Goal: Task Accomplishment & Management: Manage account settings

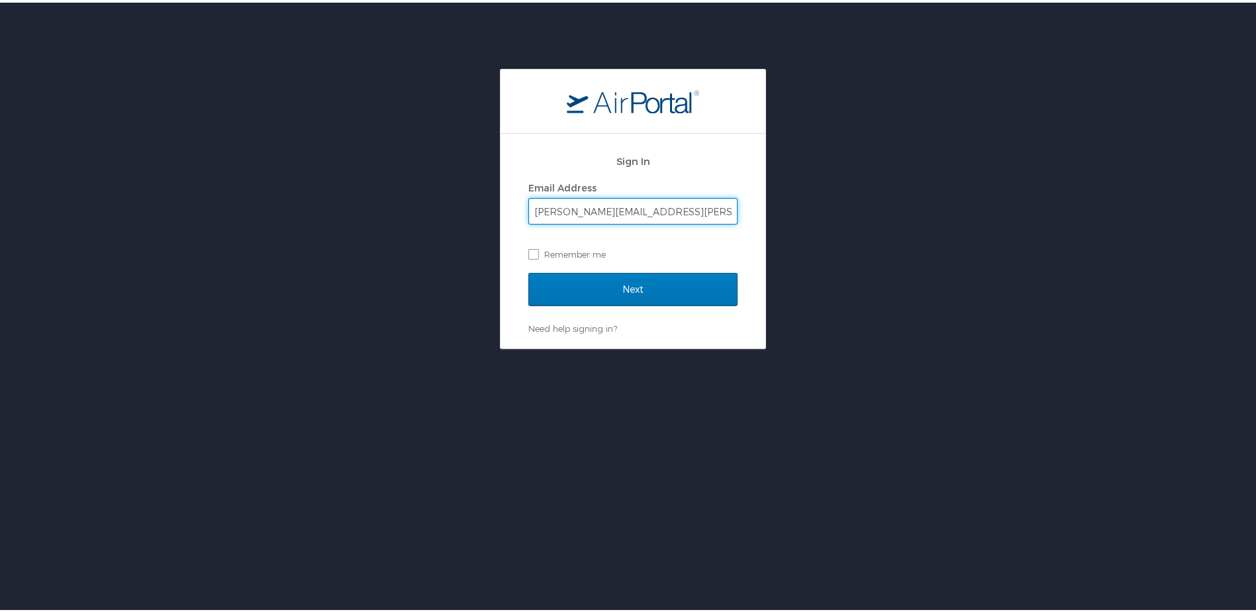
type input "[PERSON_NAME][EMAIL_ADDRESS][PERSON_NAME][PERSON_NAME][DOMAIN_NAME]"
click at [528, 270] on input "Next" at bounding box center [632, 286] width 209 height 33
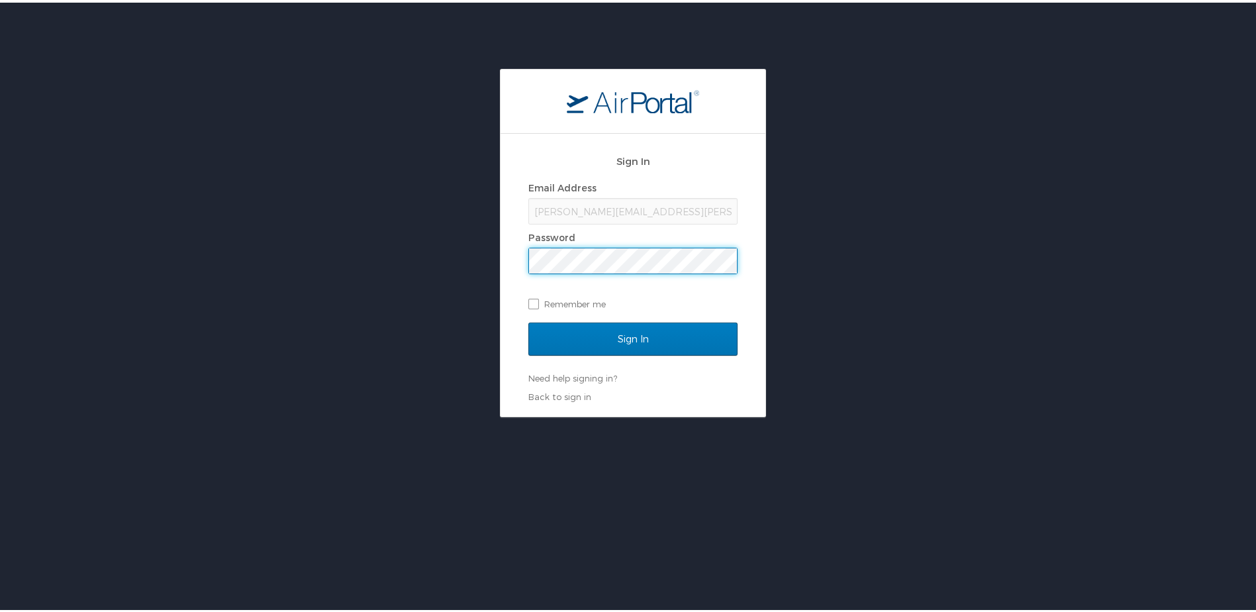
click at [528, 320] on input "Sign In" at bounding box center [632, 336] width 209 height 33
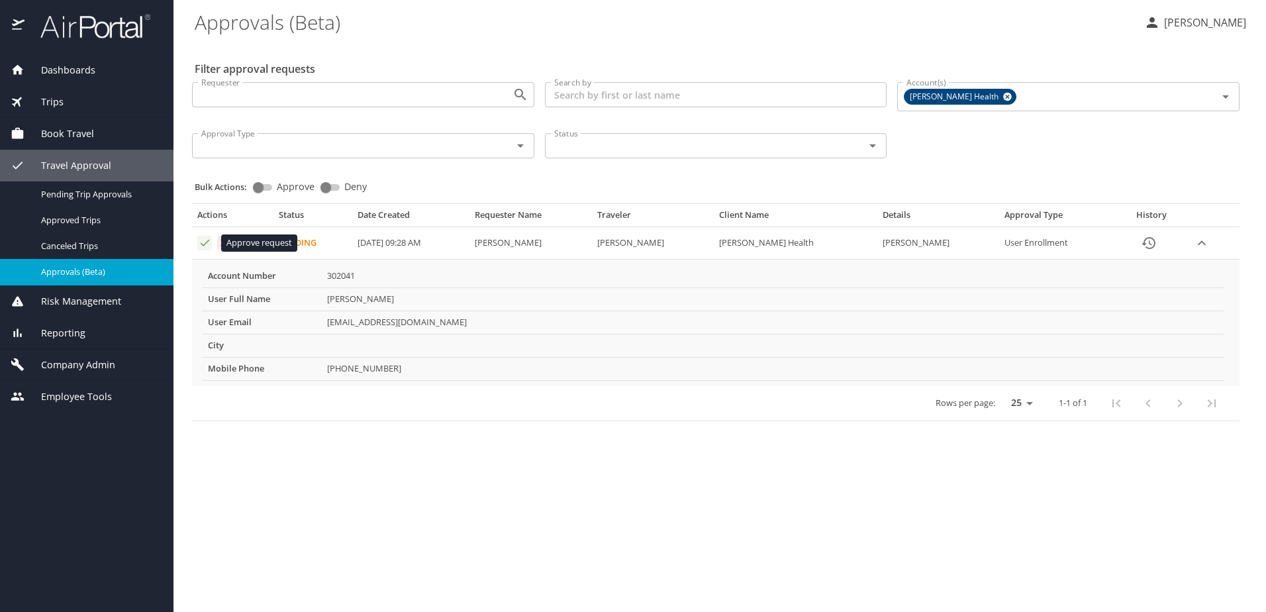
click at [202, 242] on icon "Approval table" at bounding box center [205, 242] width 13 height 13
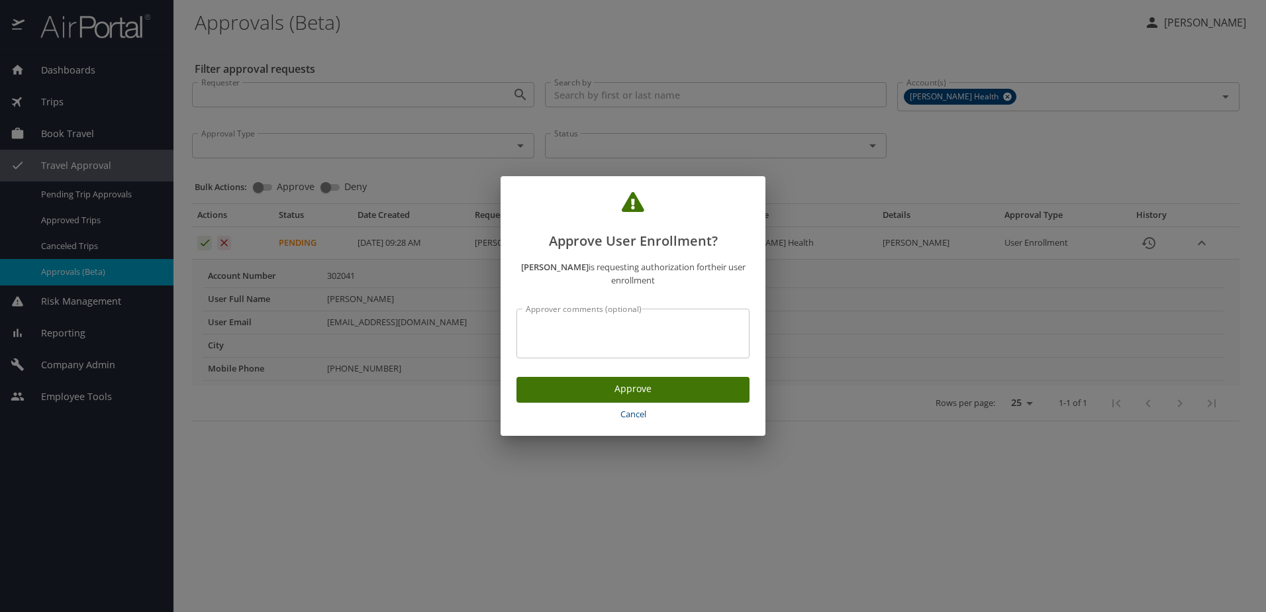
click at [624, 387] on span "Approve" at bounding box center [633, 389] width 212 height 17
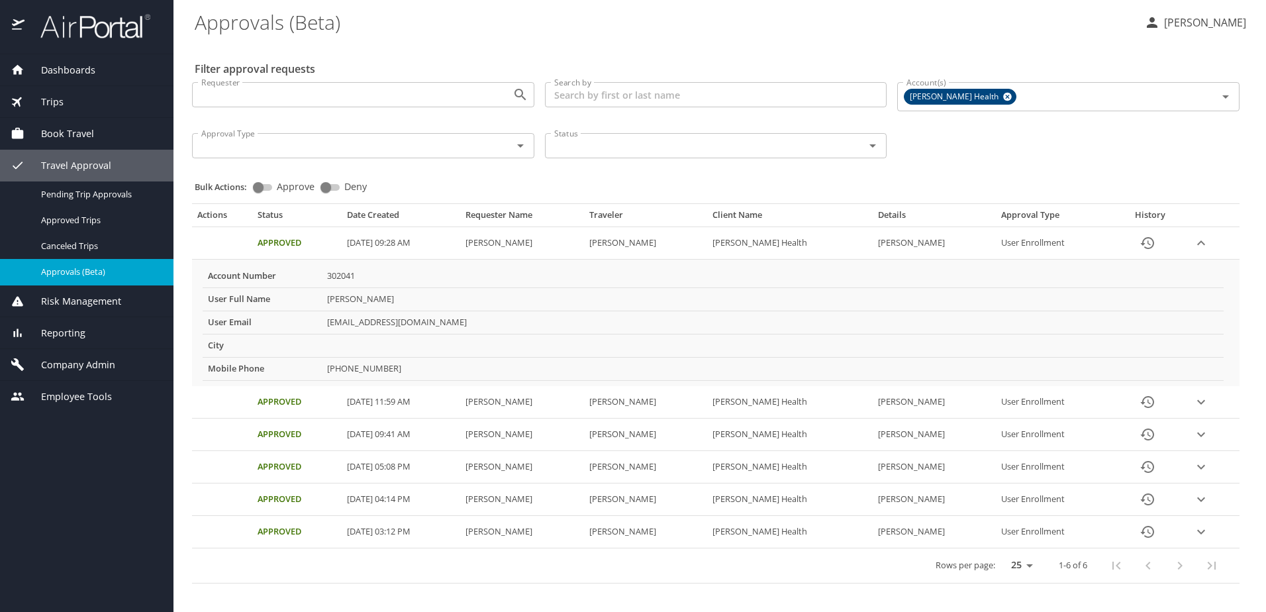
click at [1201, 244] on icon "expand row" at bounding box center [1201, 242] width 8 height 5
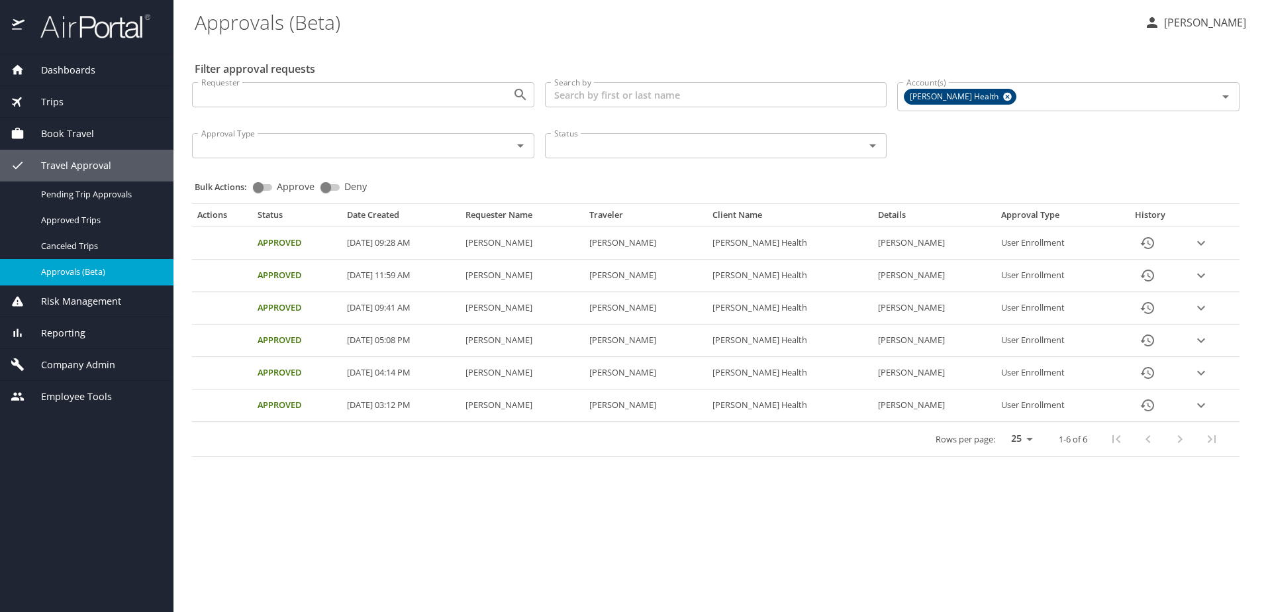
click at [1202, 346] on icon "expand row" at bounding box center [1201, 340] width 16 height 16
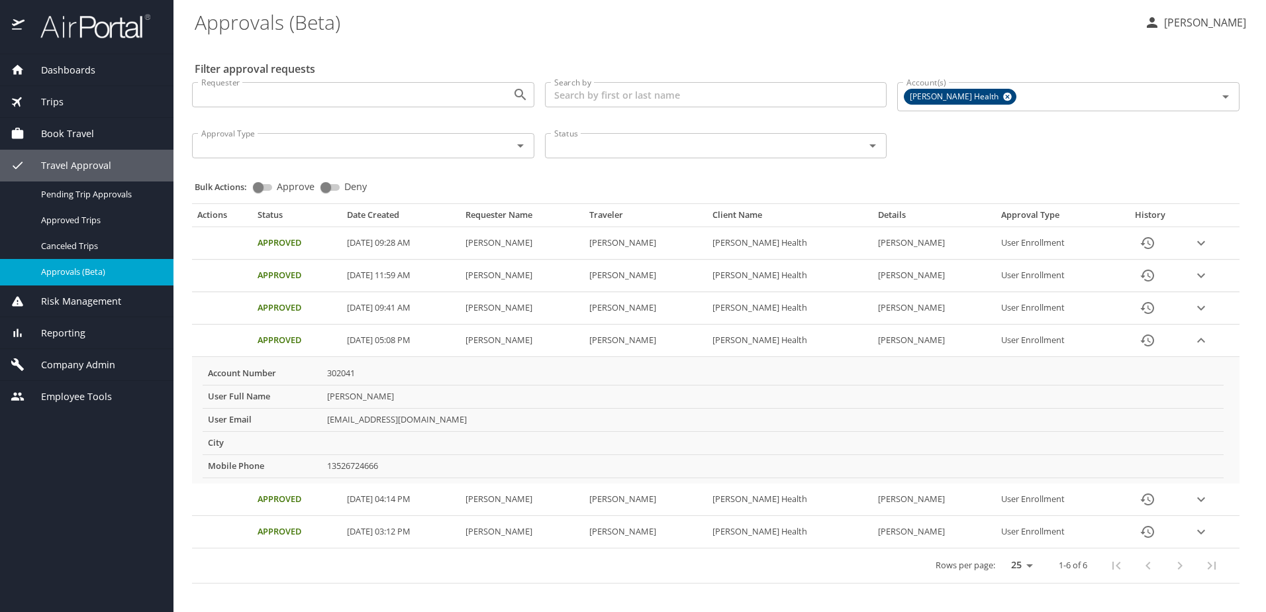
click at [1202, 346] on icon "expand row" at bounding box center [1201, 340] width 16 height 16
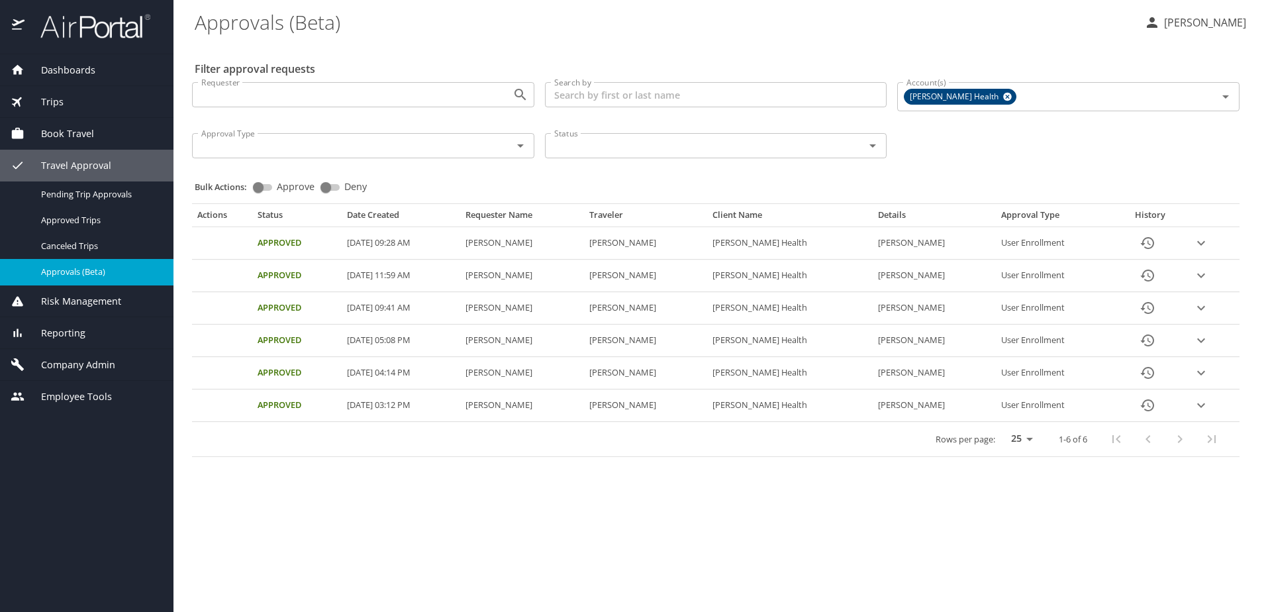
click at [1200, 273] on icon "expand row" at bounding box center [1201, 275] width 16 height 16
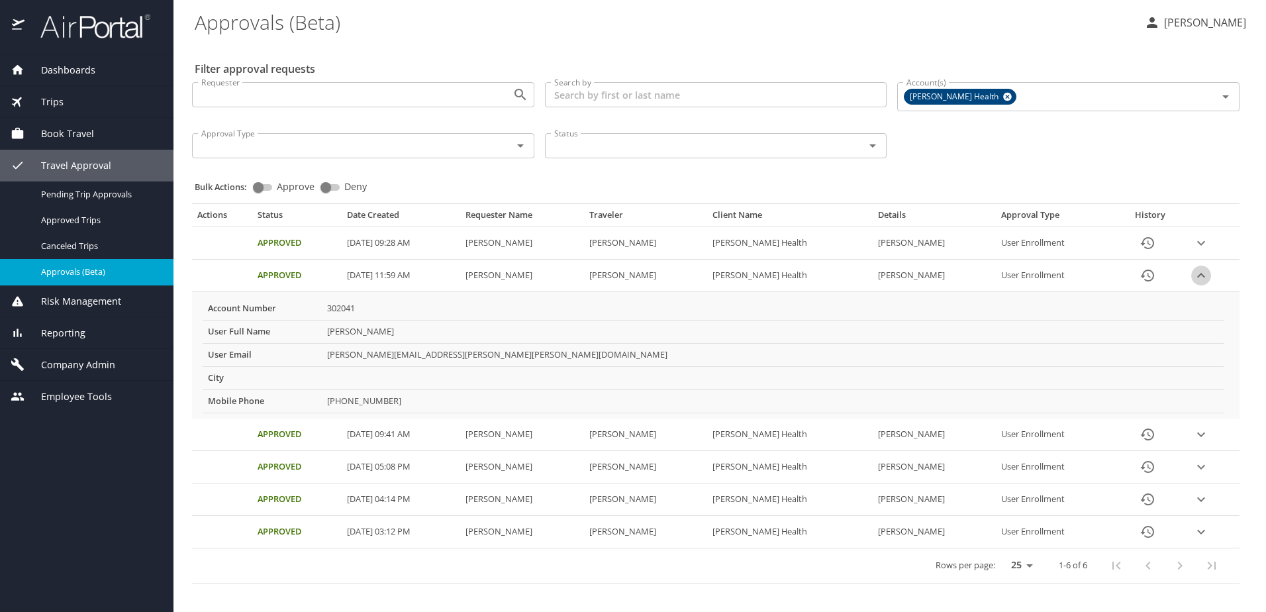
click at [1200, 273] on icon "expand row" at bounding box center [1201, 275] width 16 height 16
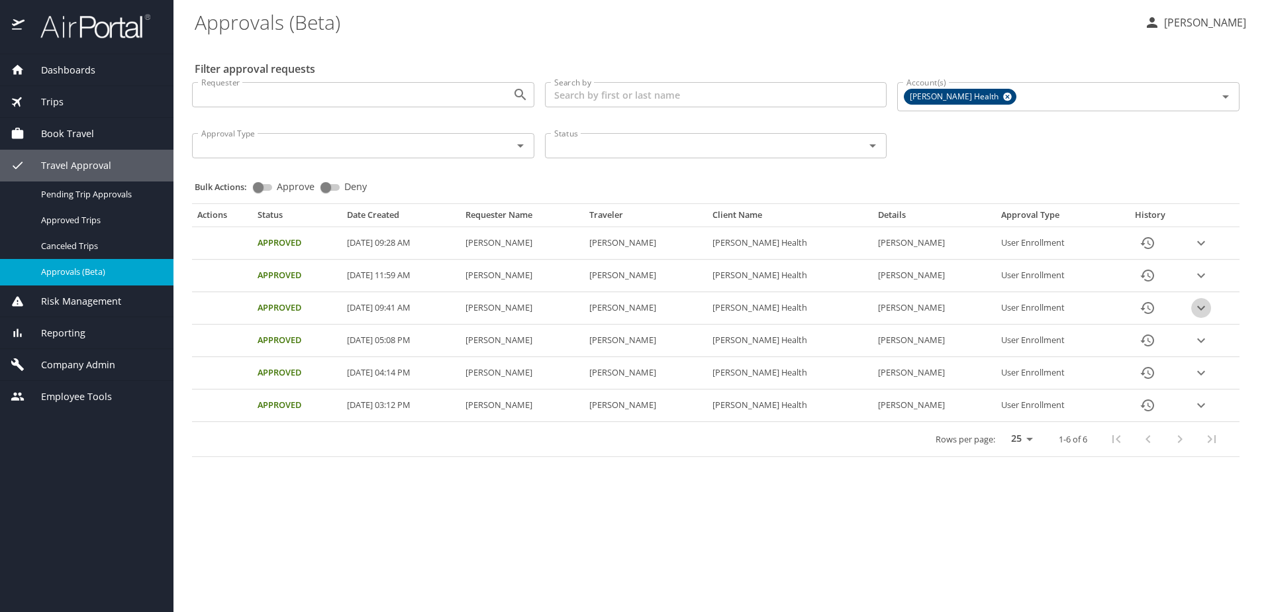
click at [1197, 307] on icon "expand row" at bounding box center [1201, 308] width 16 height 16
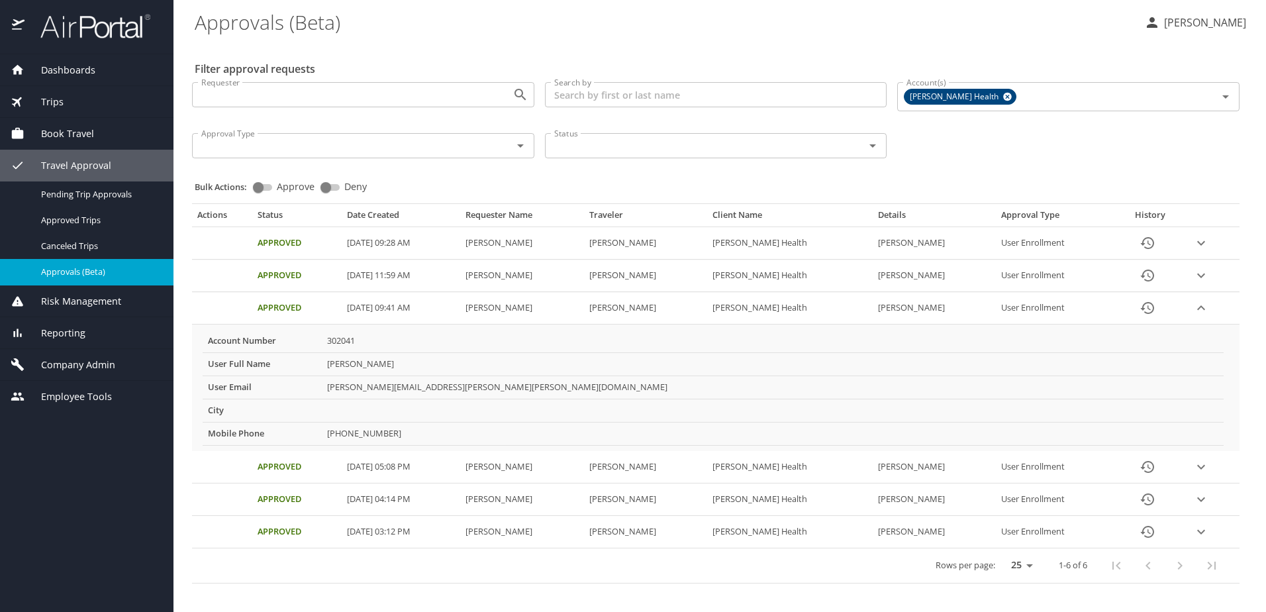
click at [1197, 307] on icon "expand row" at bounding box center [1201, 308] width 16 height 16
